Goal: Task Accomplishment & Management: Manage account settings

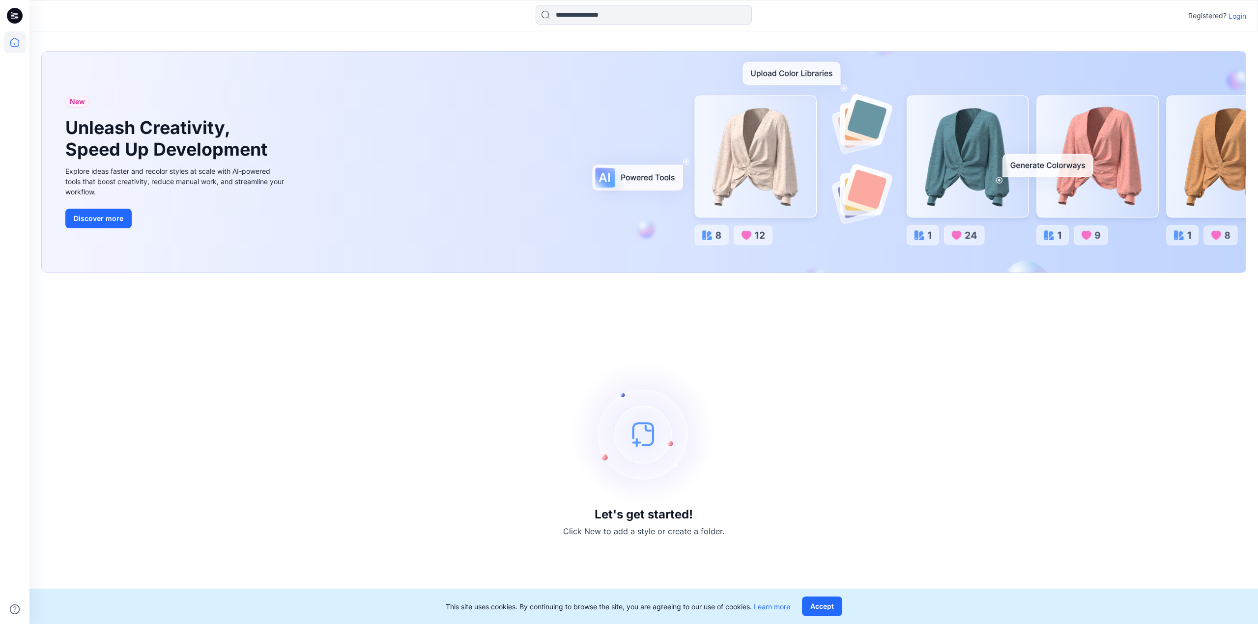
click at [1241, 16] on p "Login" at bounding box center [1237, 16] width 18 height 10
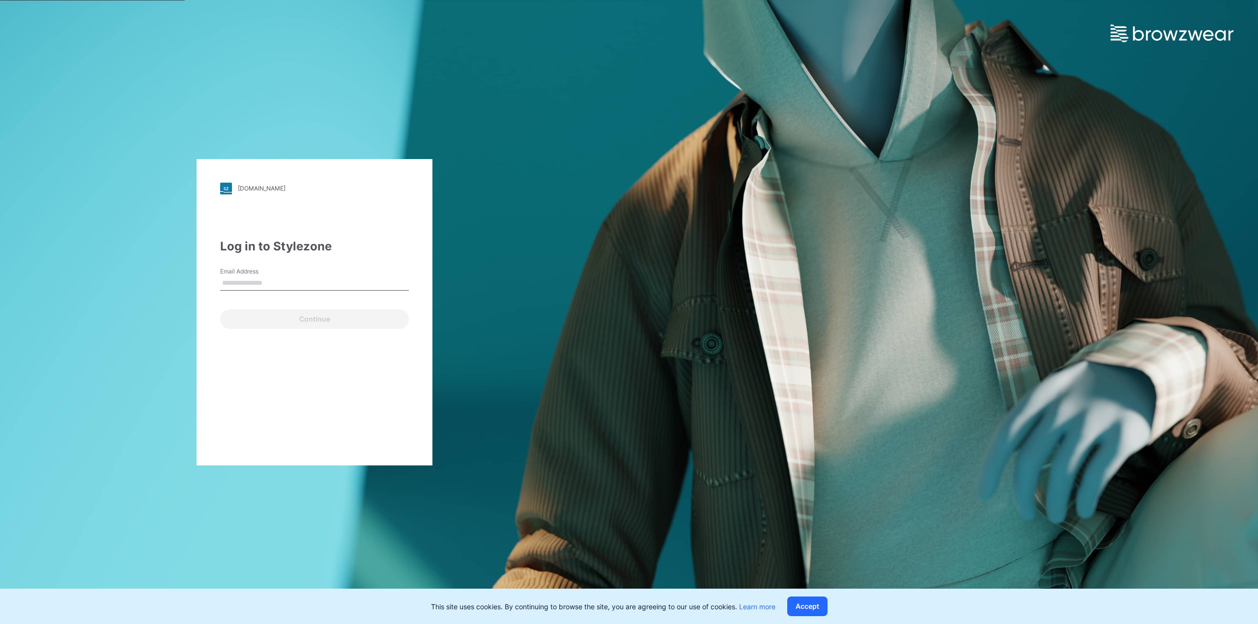
click at [243, 281] on input "Email Address" at bounding box center [314, 283] width 189 height 15
type input "**********"
click at [284, 324] on button "Continue" at bounding box center [314, 320] width 189 height 20
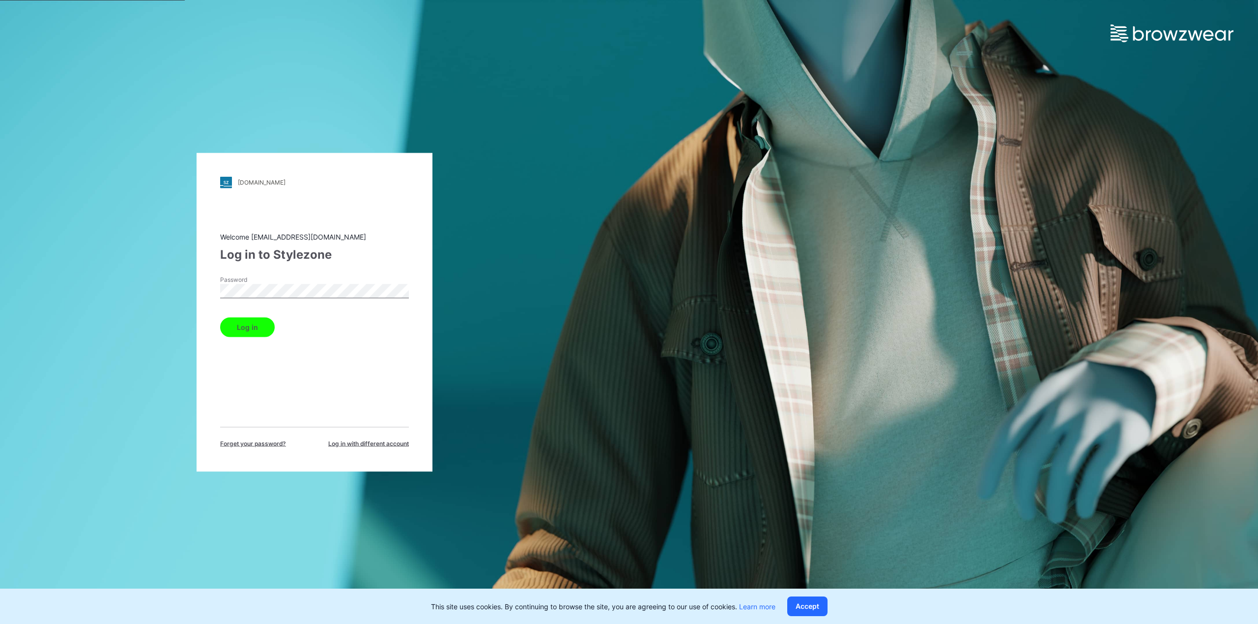
click at [254, 325] on button "Log in" at bounding box center [247, 327] width 55 height 20
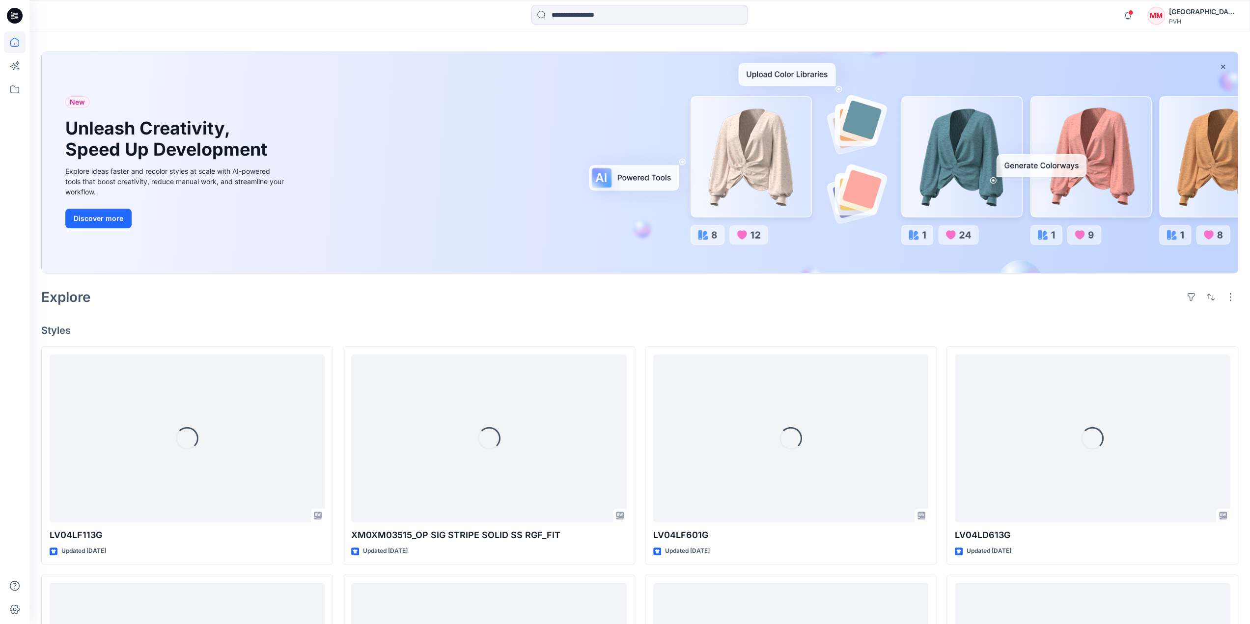
scroll to position [98, 0]
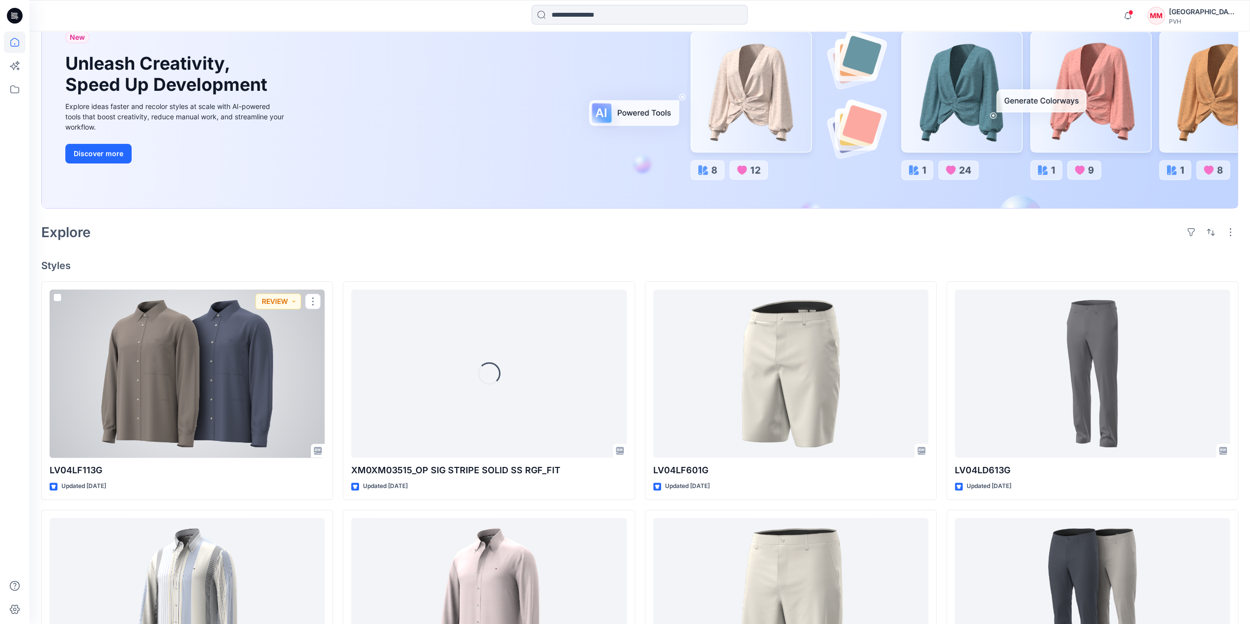
click at [245, 382] on div at bounding box center [187, 374] width 275 height 169
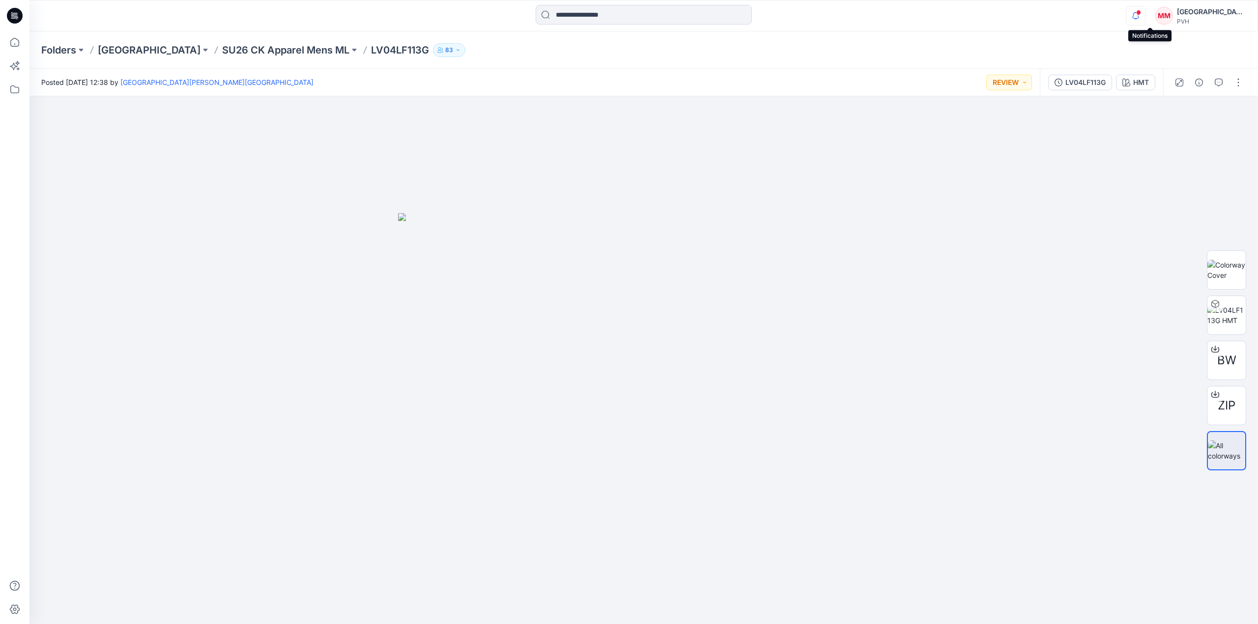
click at [1145, 15] on icon "button" at bounding box center [1135, 16] width 19 height 20
